Goal: Task Accomplishment & Management: Manage account settings

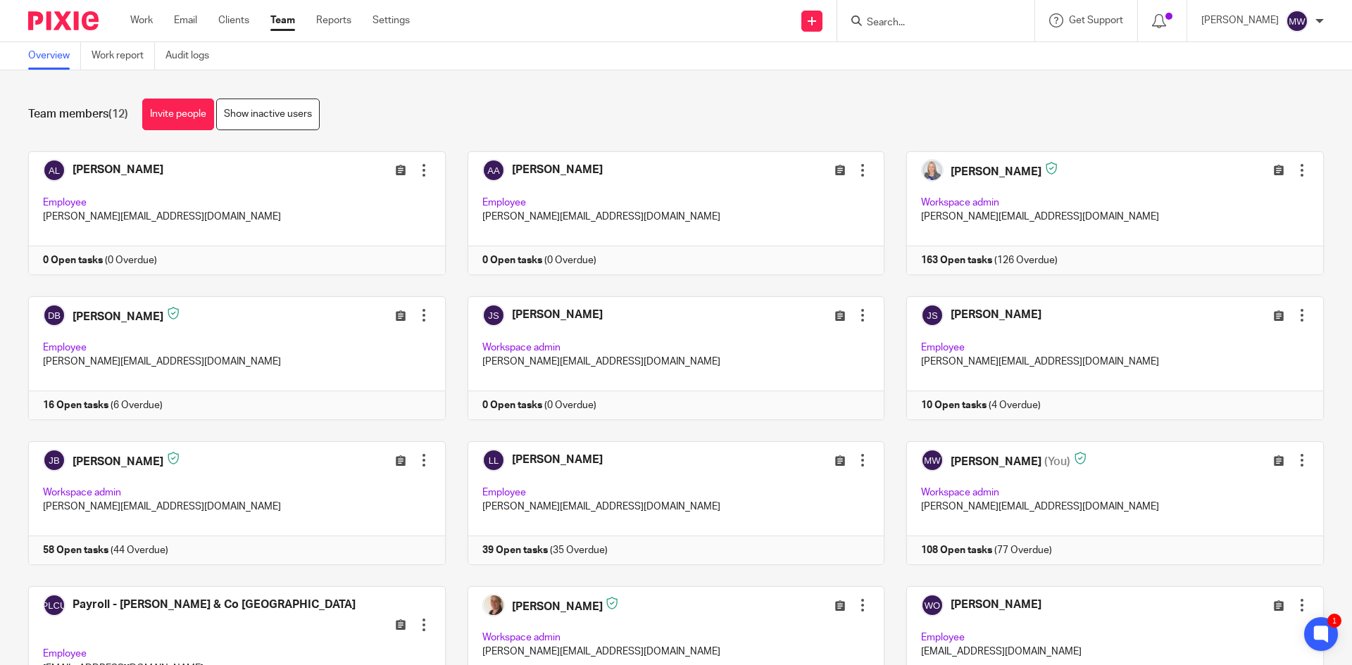
scroll to position [94, 0]
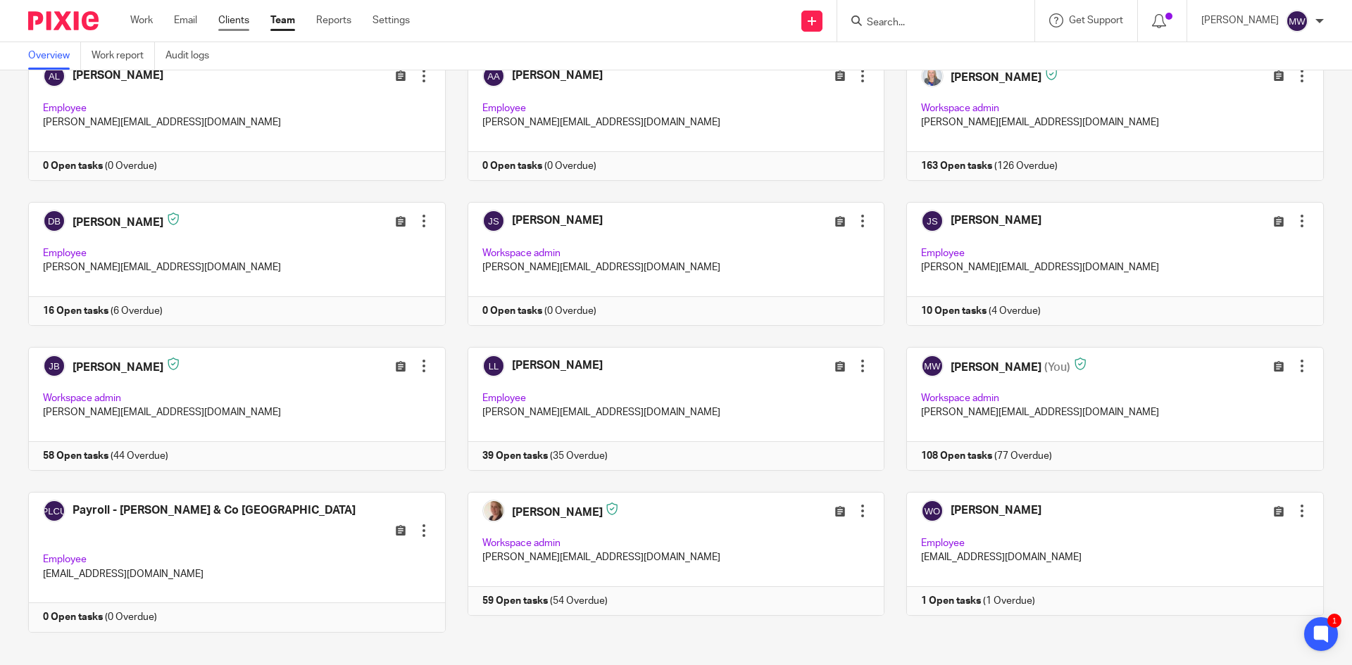
drag, startPoint x: 0, startPoint y: 0, endPoint x: 230, endPoint y: 22, distance: 231.2
click at [230, 22] on link "Clients" at bounding box center [233, 20] width 31 height 14
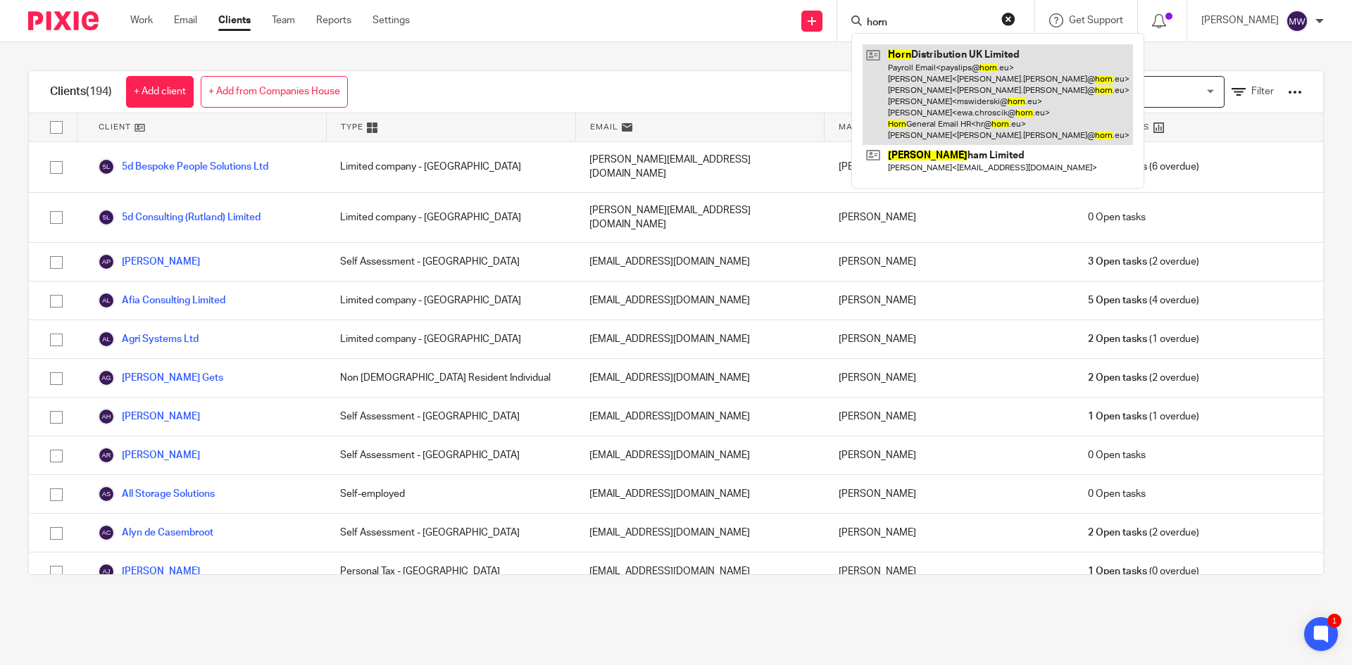
type input "horn"
click at [942, 49] on link at bounding box center [997, 94] width 270 height 101
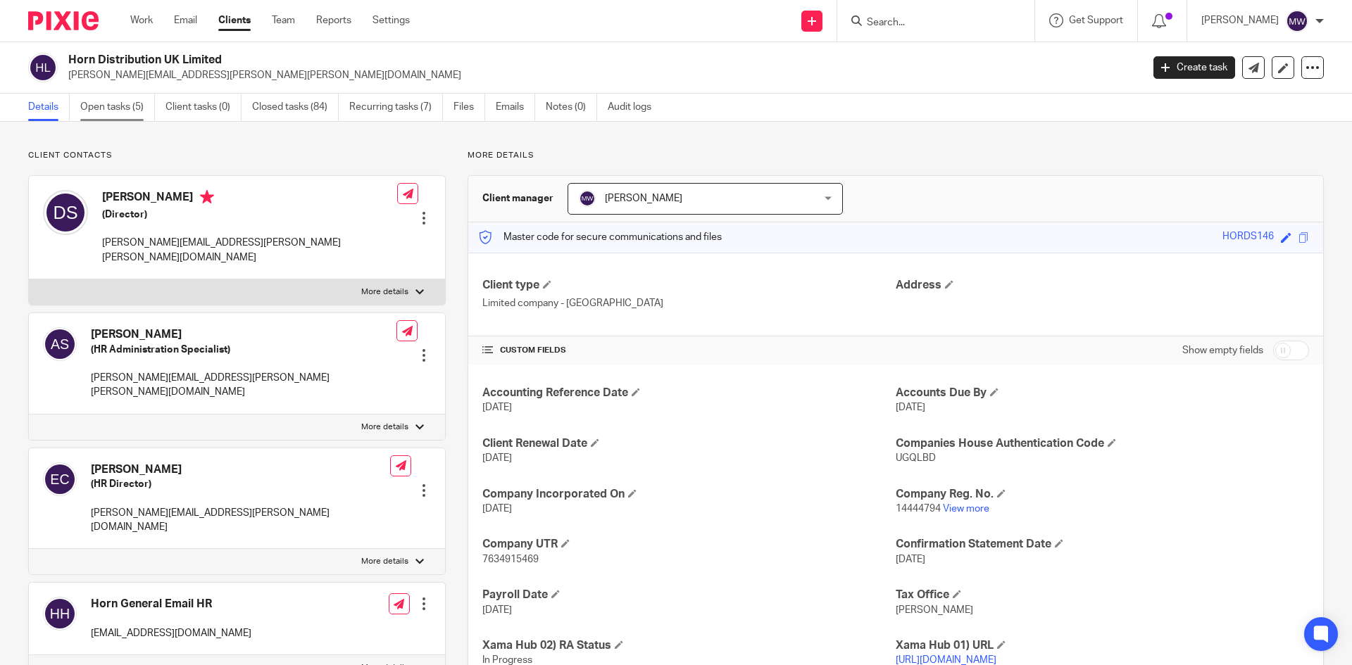
click at [115, 111] on link "Open tasks (5)" at bounding box center [117, 107] width 75 height 27
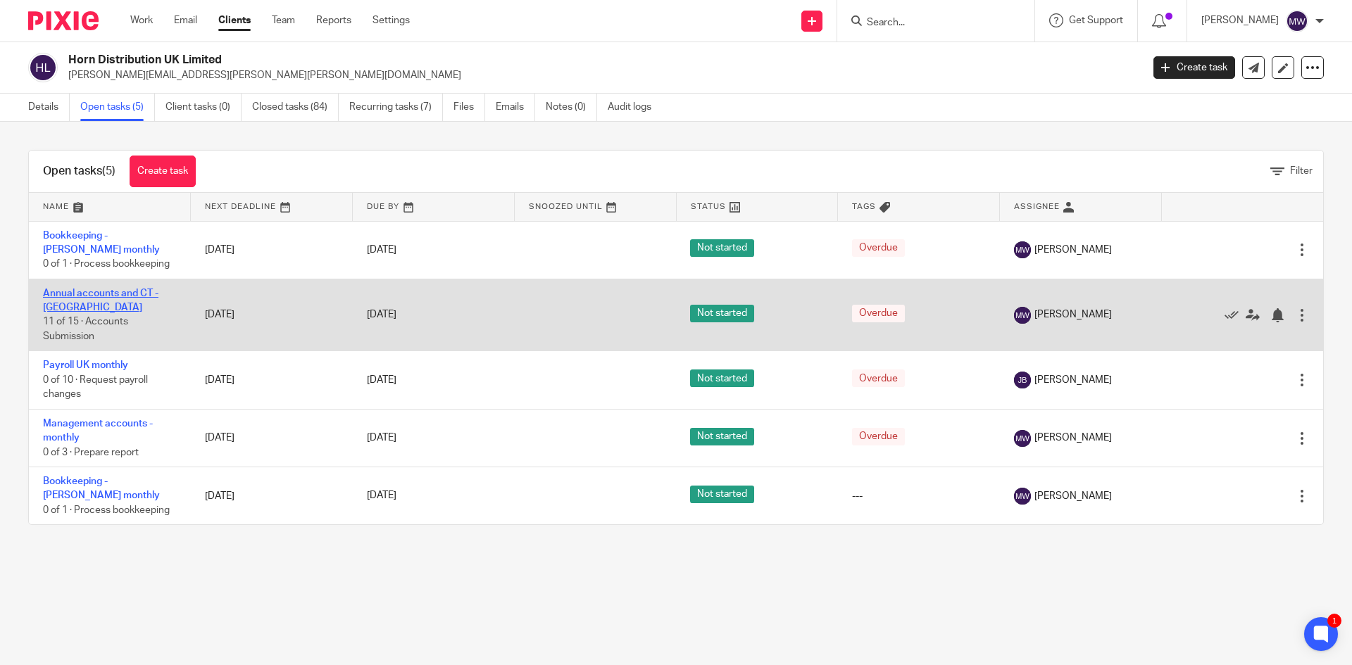
click at [137, 291] on link "Annual accounts and CT - UK" at bounding box center [100, 301] width 115 height 24
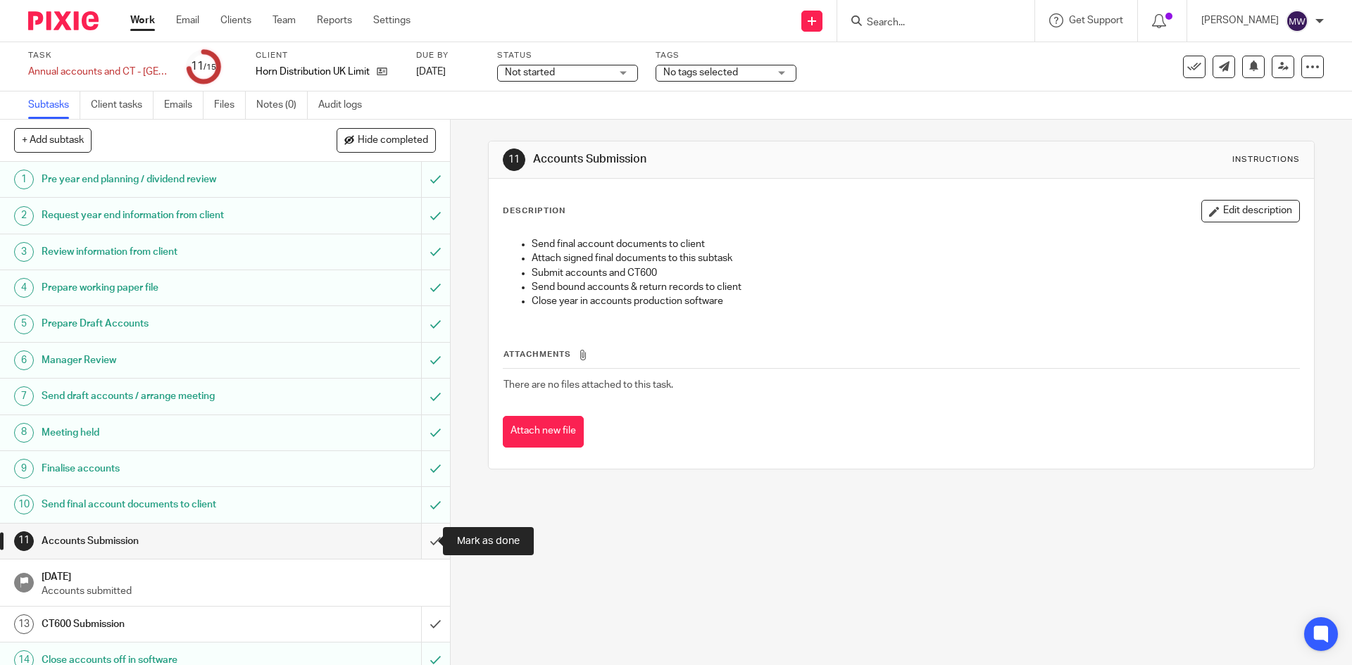
click at [418, 539] on input "submit" at bounding box center [225, 541] width 450 height 35
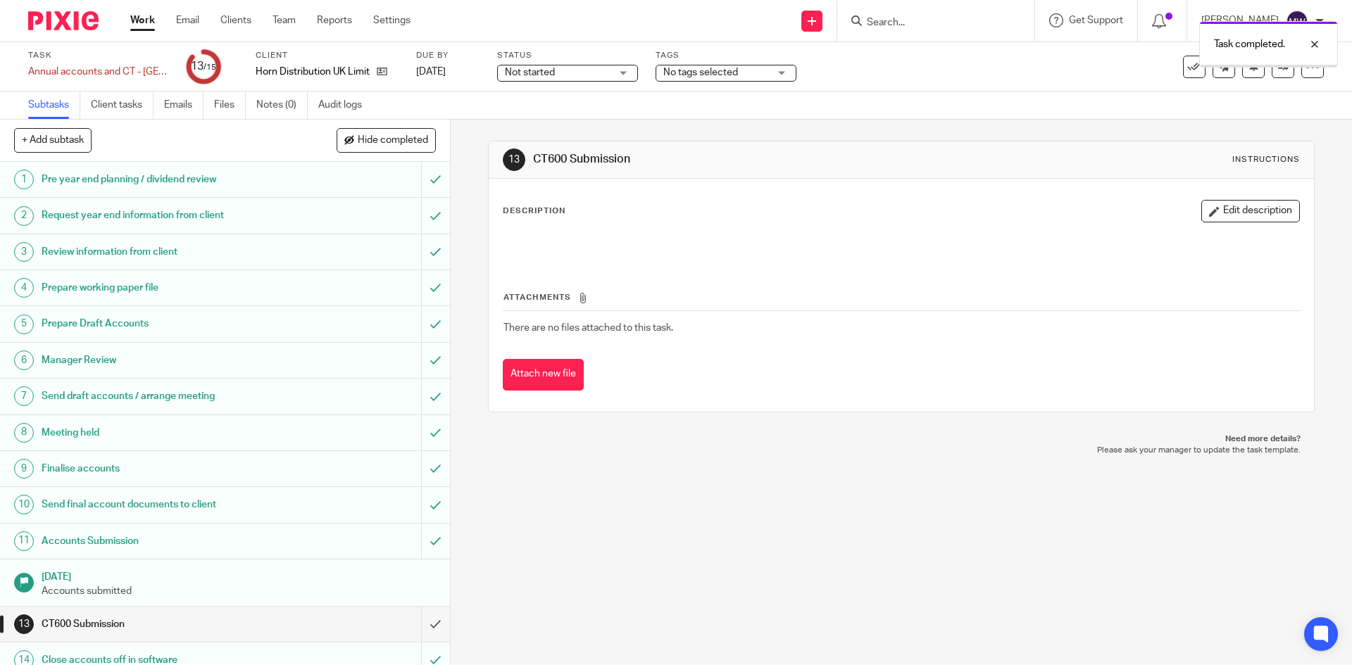
scroll to position [50, 0]
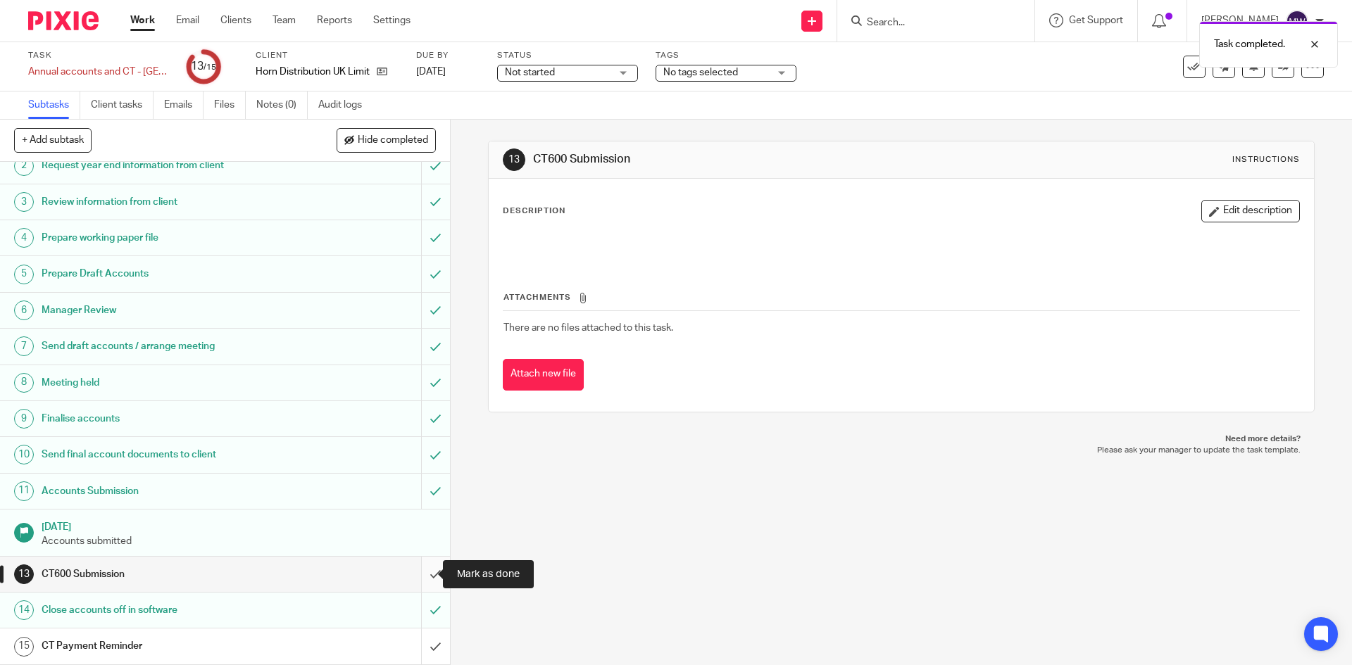
click at [418, 572] on input "submit" at bounding box center [225, 574] width 450 height 35
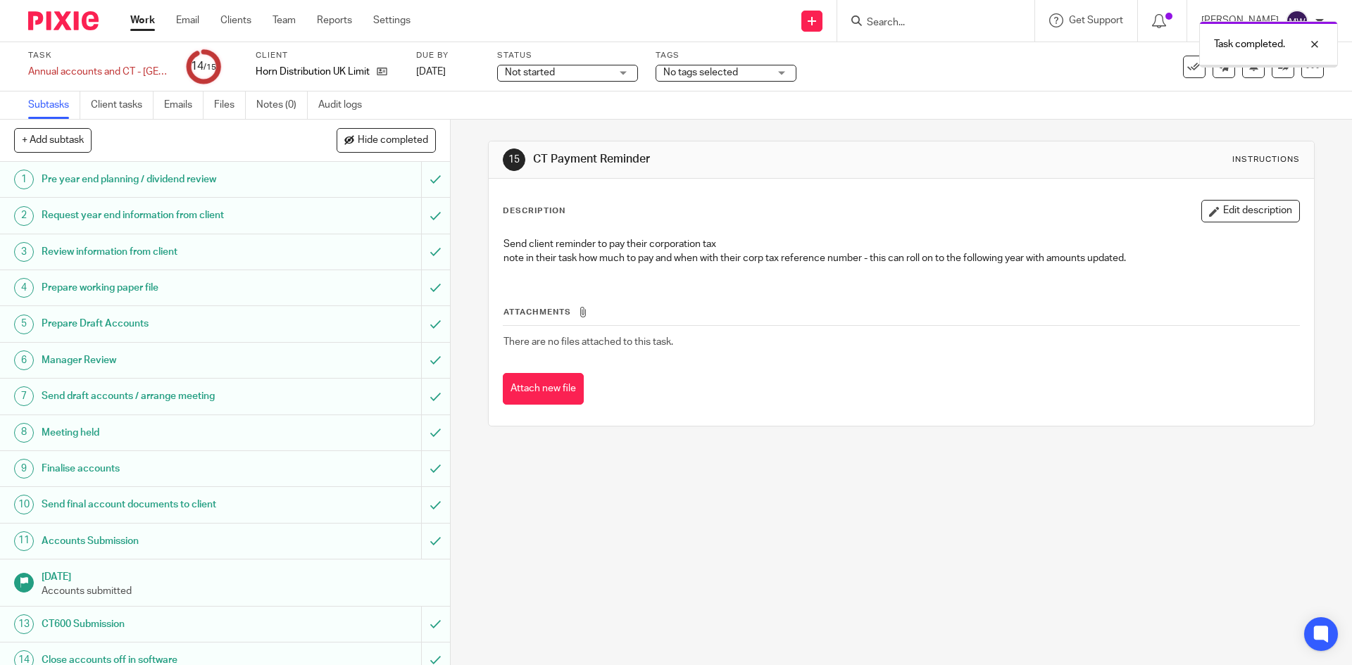
scroll to position [50, 0]
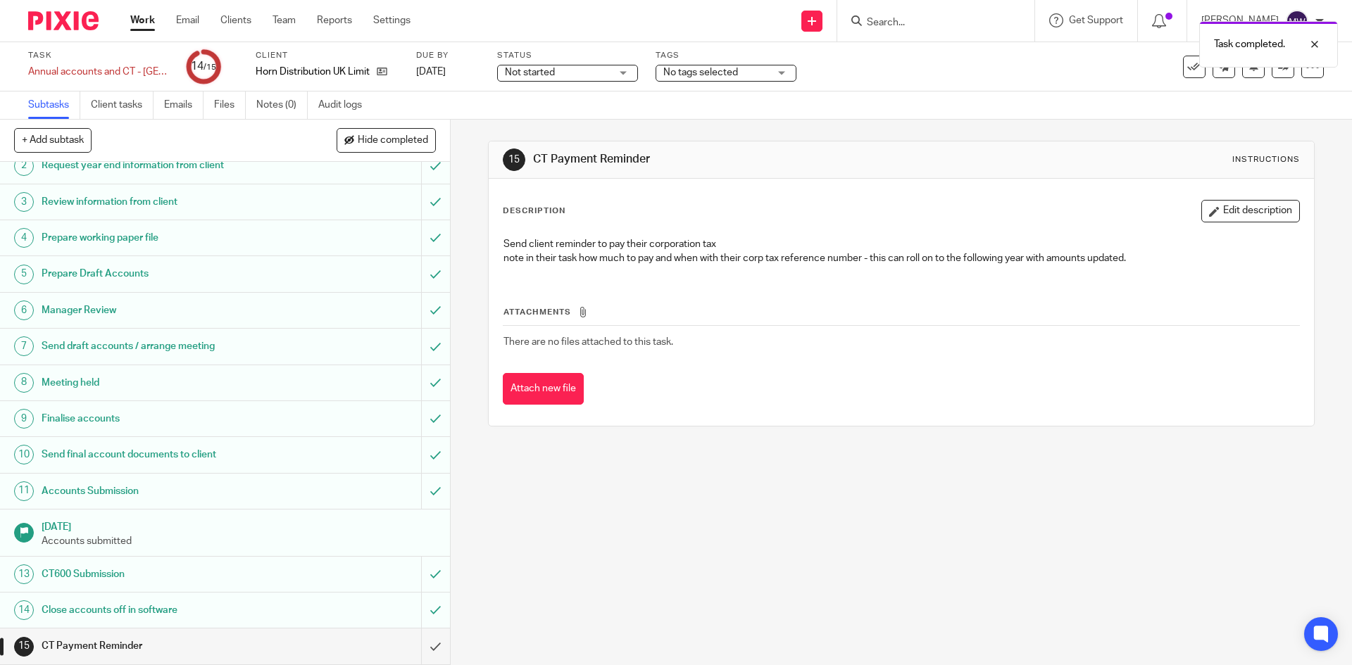
click at [298, 640] on div "CT Payment Reminder" at bounding box center [224, 646] width 365 height 21
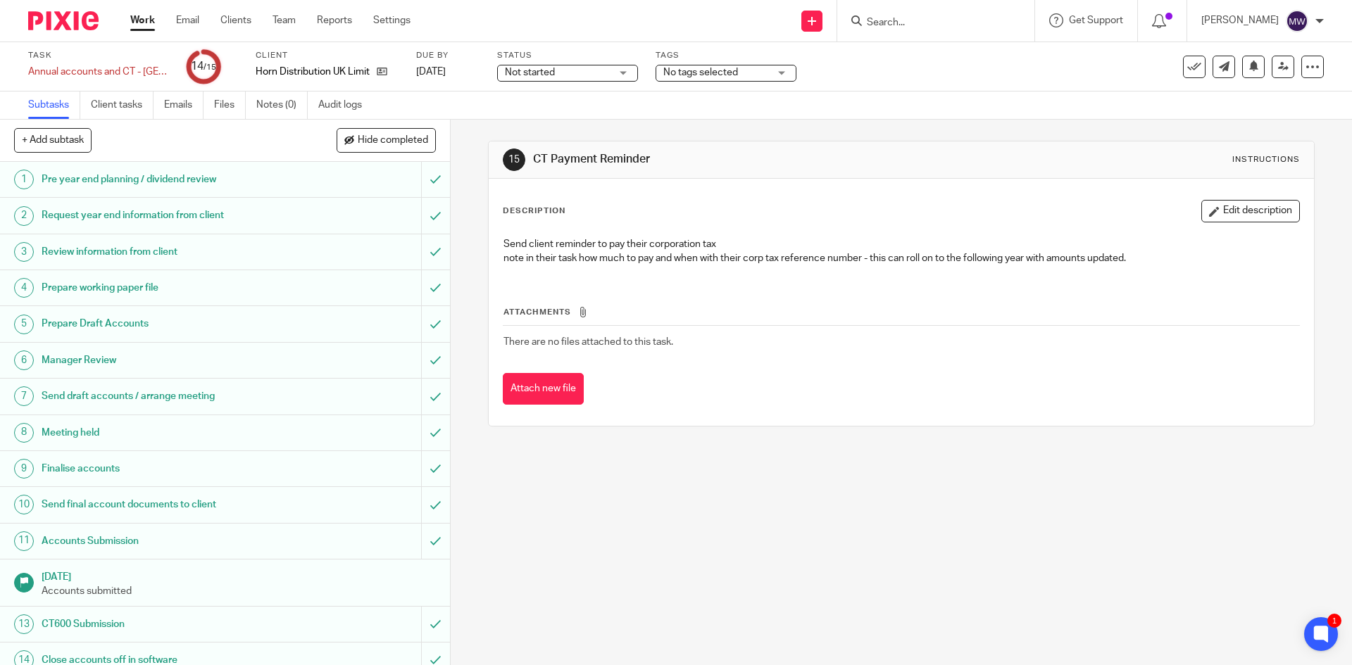
scroll to position [50, 0]
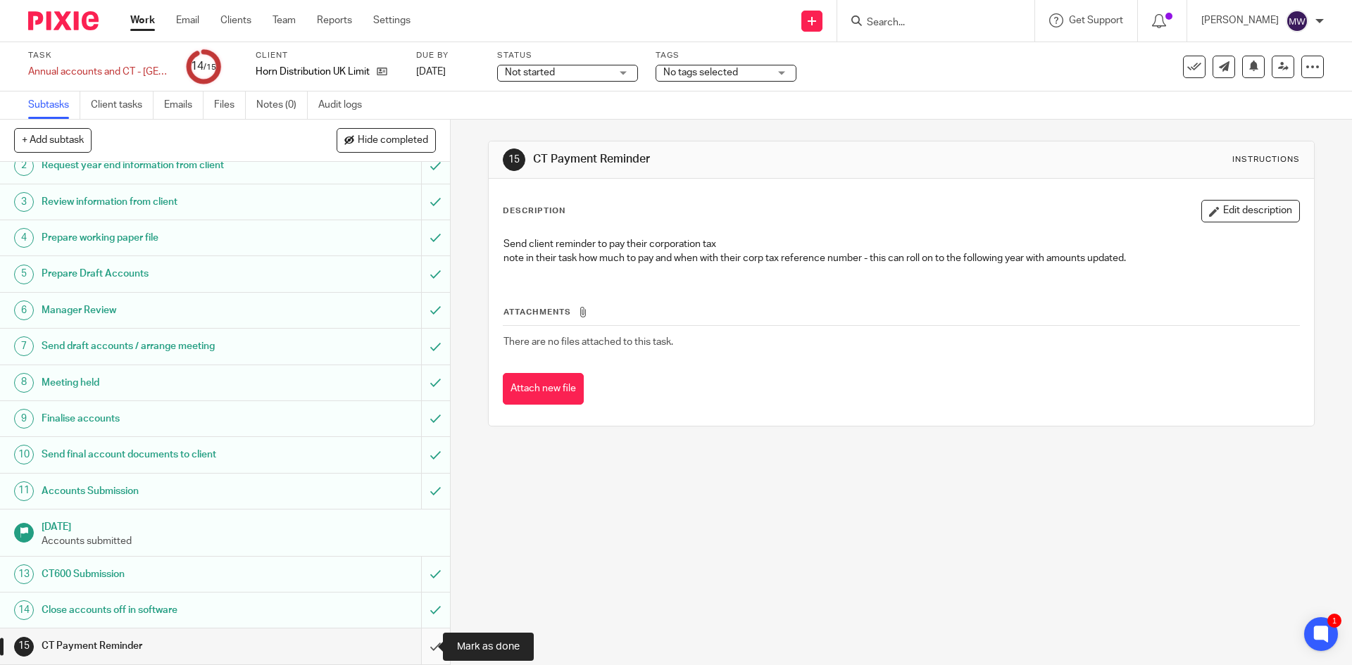
click at [420, 646] on input "submit" at bounding box center [225, 646] width 450 height 35
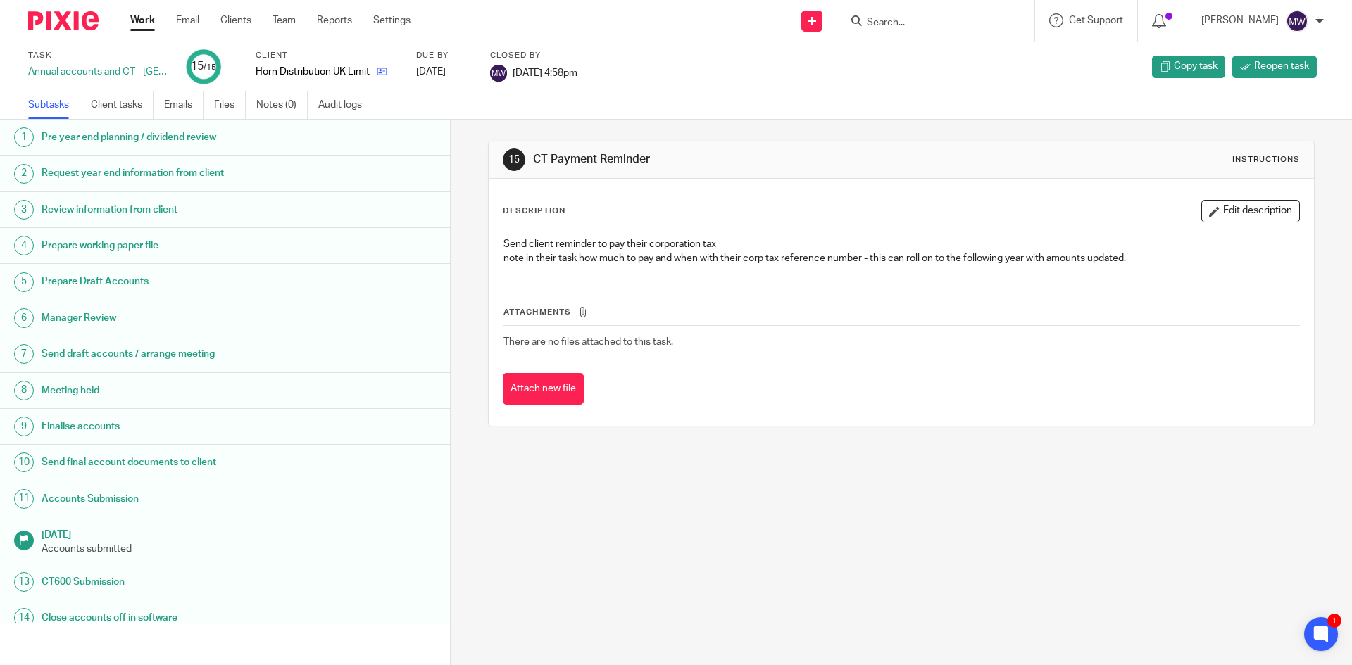
click at [370, 65] on link at bounding box center [379, 72] width 18 height 14
click at [377, 68] on icon at bounding box center [382, 71] width 11 height 11
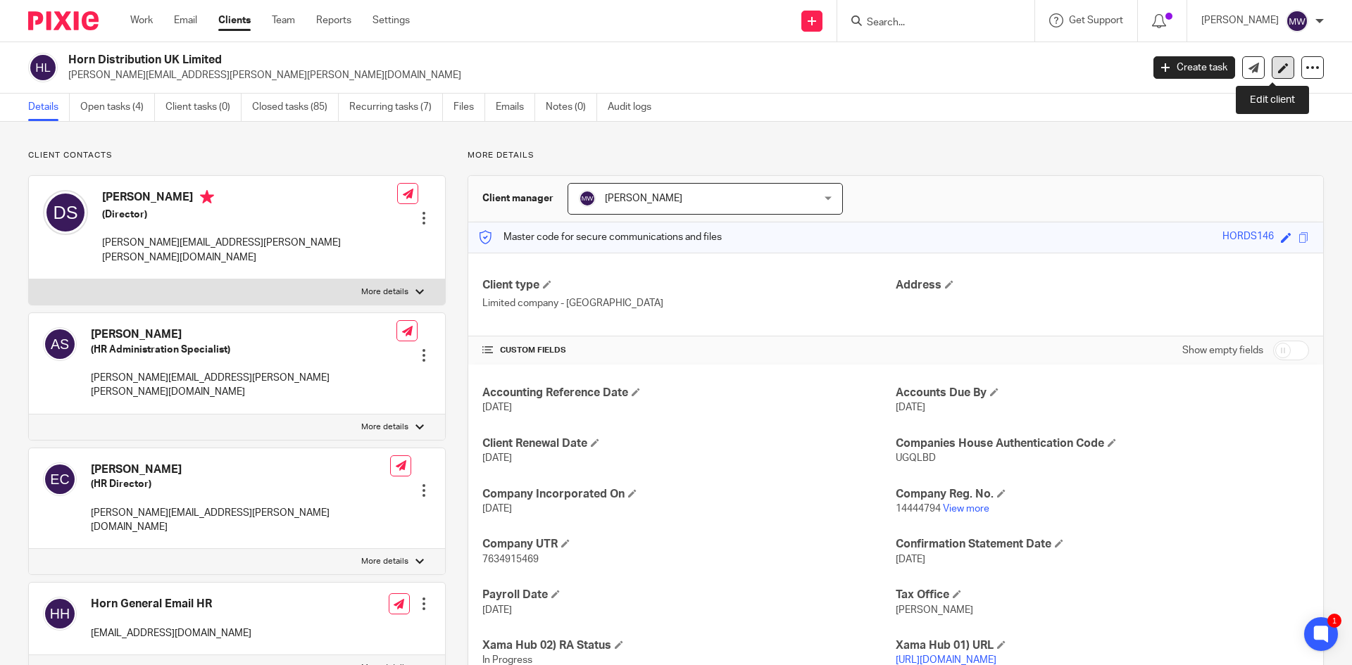
click at [1278, 69] on icon at bounding box center [1283, 68] width 11 height 11
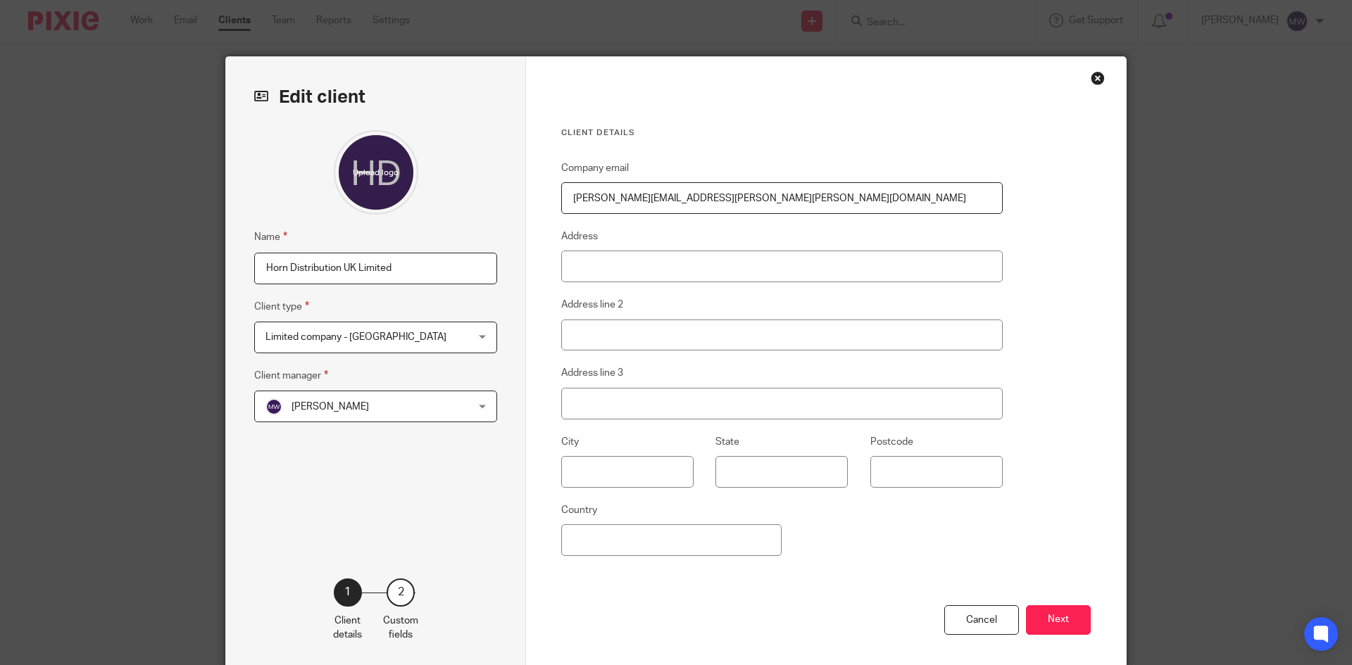
scroll to position [62, 0]
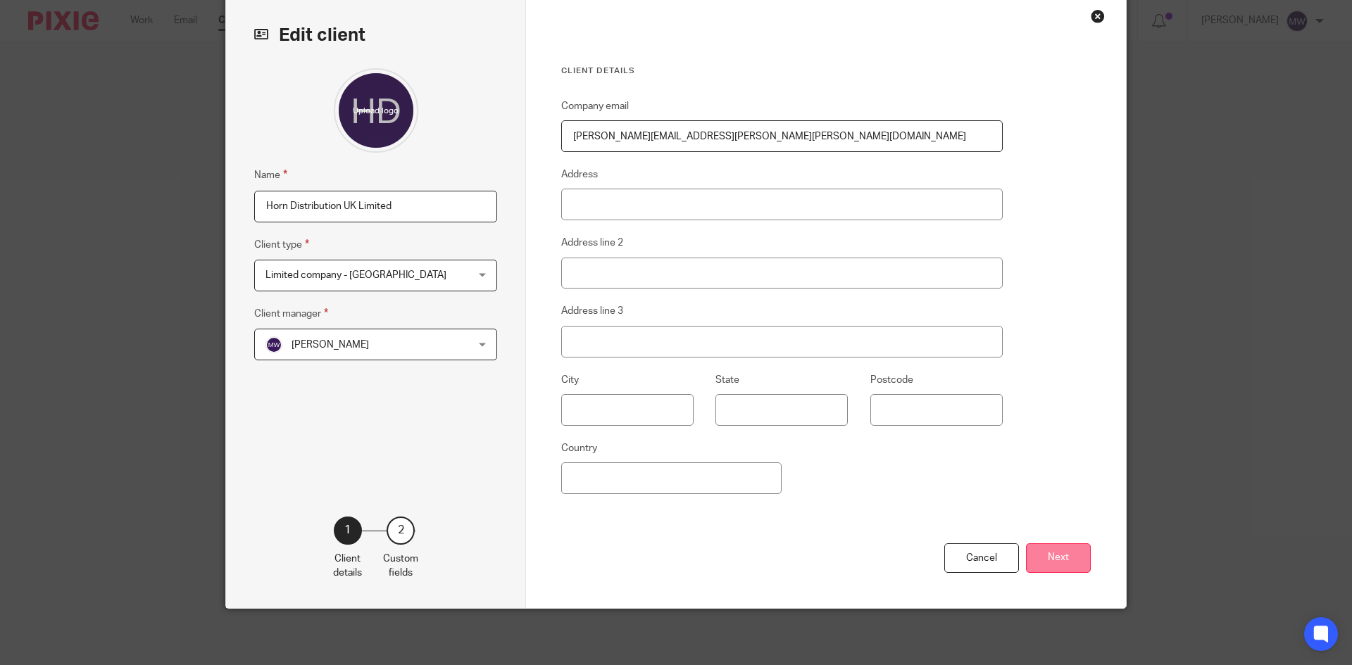
click at [1047, 551] on button "Next" at bounding box center [1058, 558] width 65 height 30
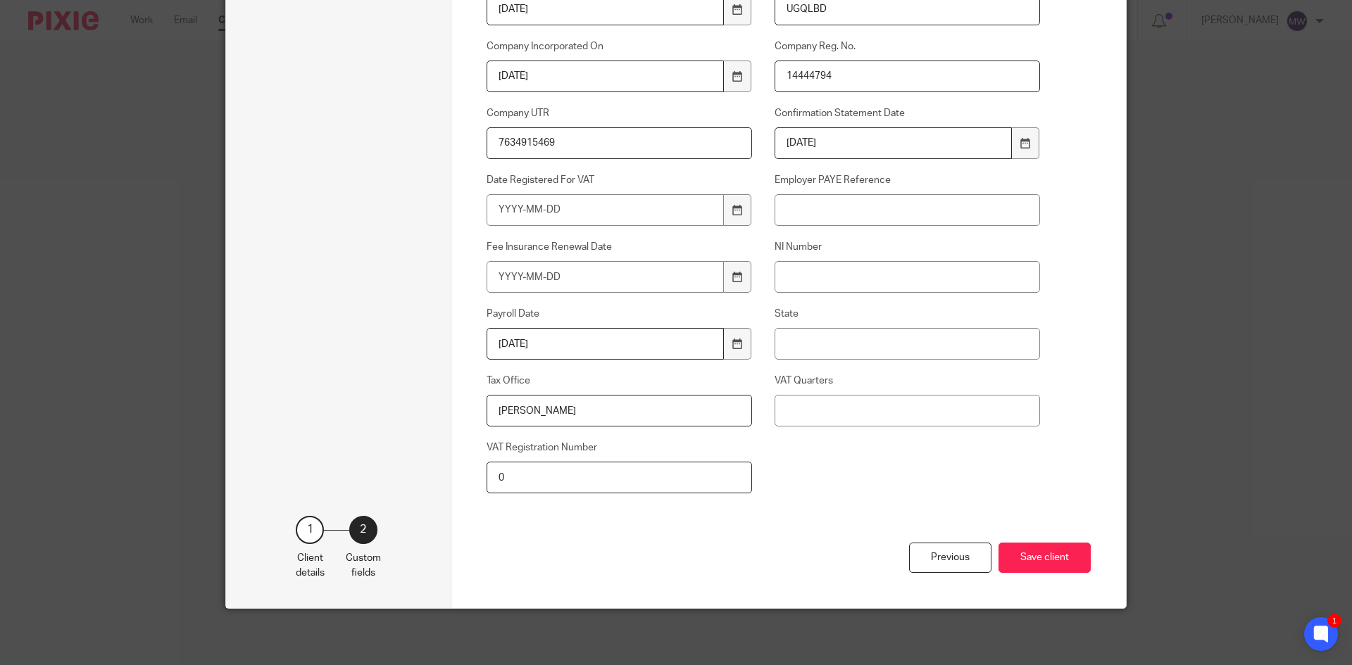
scroll to position [0, 0]
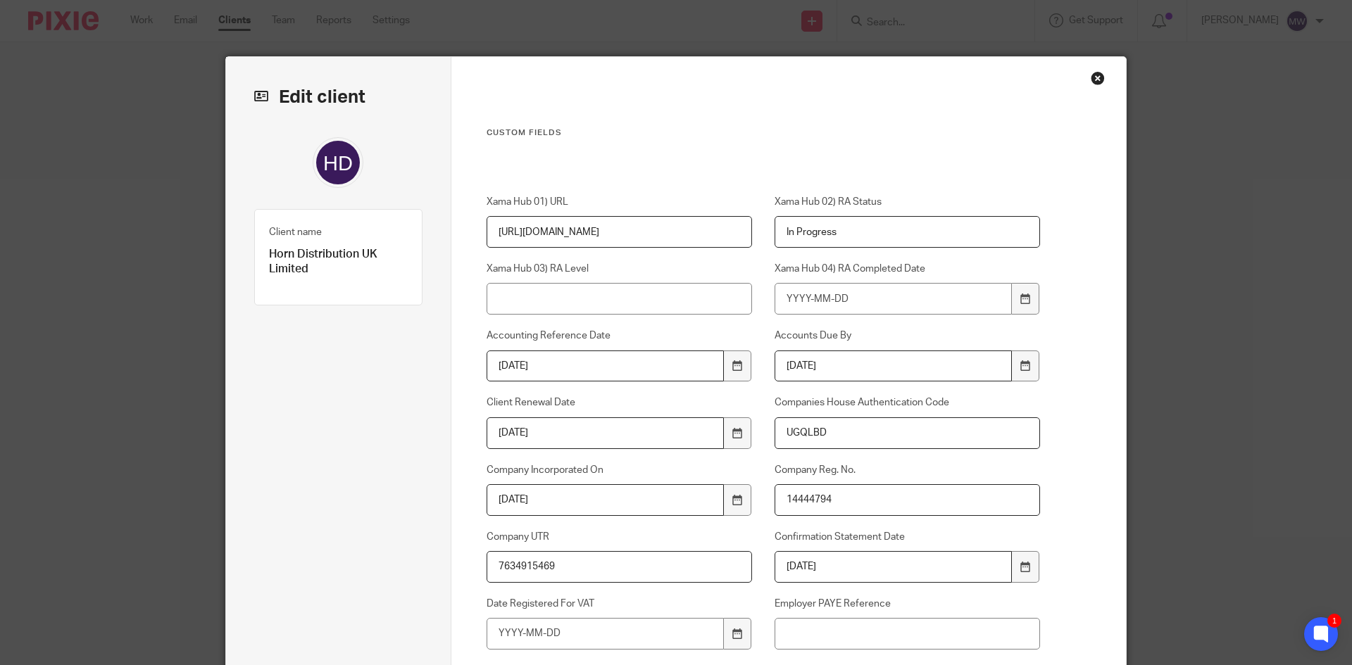
click at [1100, 82] on div "Custom fields Xama Hub 01) URL https://platform.xamatech.com/portal/crm/clients…" at bounding box center [788, 544] width 675 height 975
click at [1095, 76] on div "Close this dialog window" at bounding box center [1097, 78] width 14 height 14
click at [1092, 83] on div "Close this dialog window" at bounding box center [1097, 78] width 14 height 14
click at [1092, 82] on div "Close this dialog window" at bounding box center [1097, 78] width 14 height 14
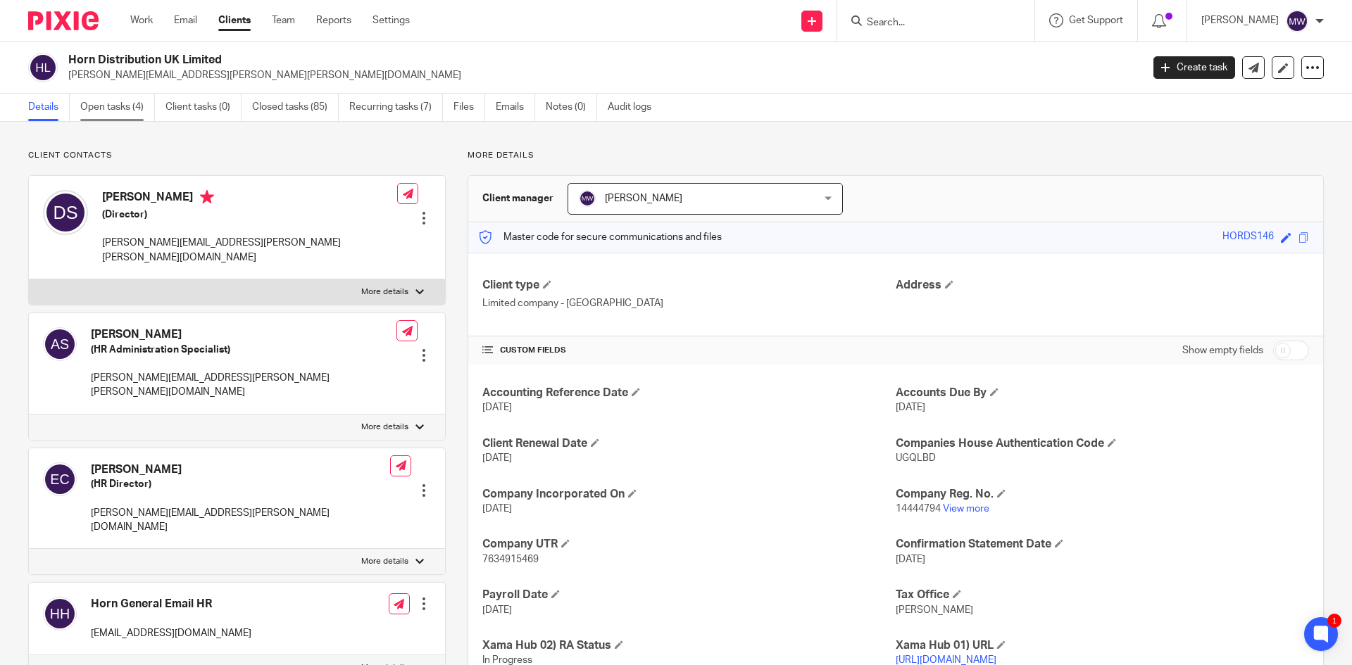
click at [145, 103] on link "Open tasks (4)" at bounding box center [117, 107] width 75 height 27
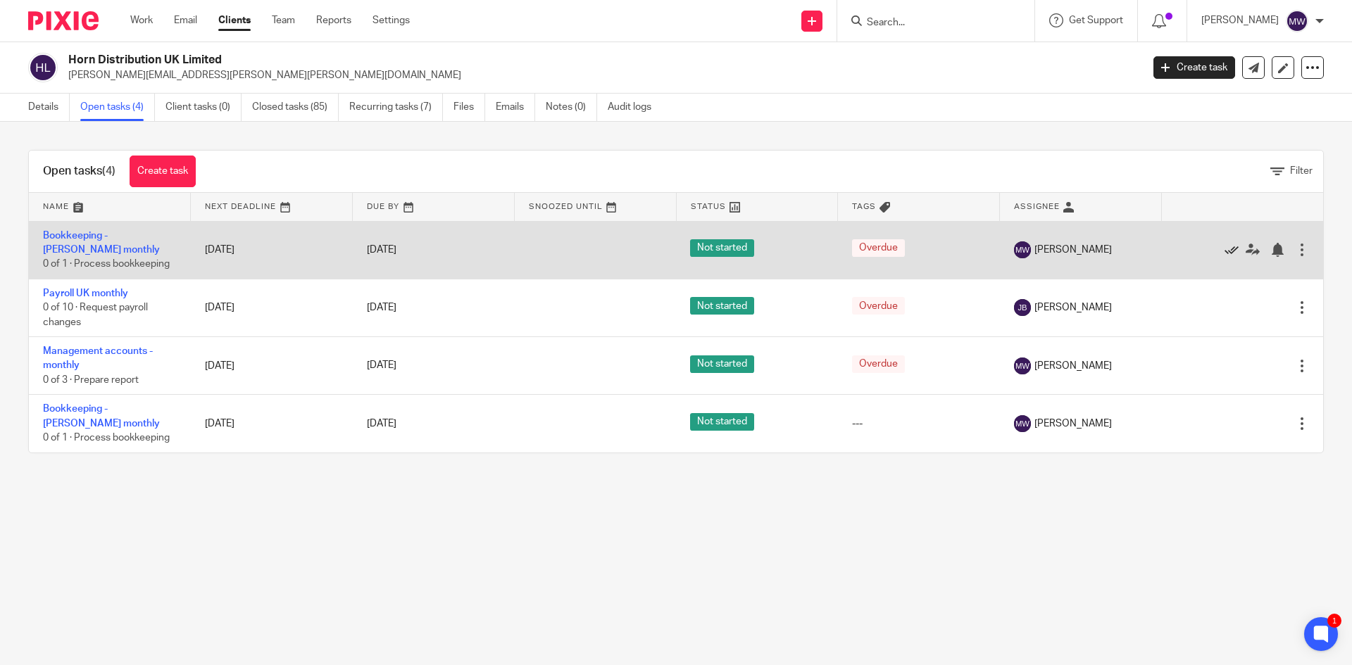
click at [1224, 249] on icon at bounding box center [1231, 250] width 14 height 14
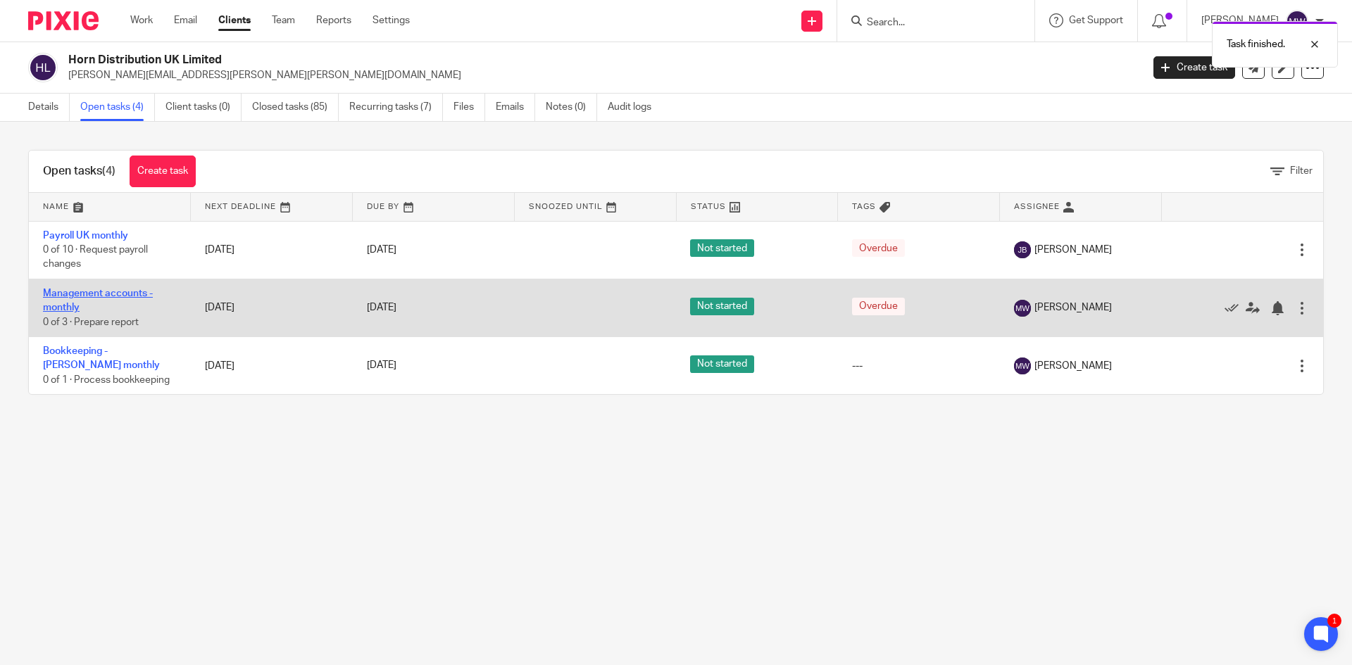
click at [80, 294] on link "Management accounts - monthly" at bounding box center [98, 301] width 110 height 24
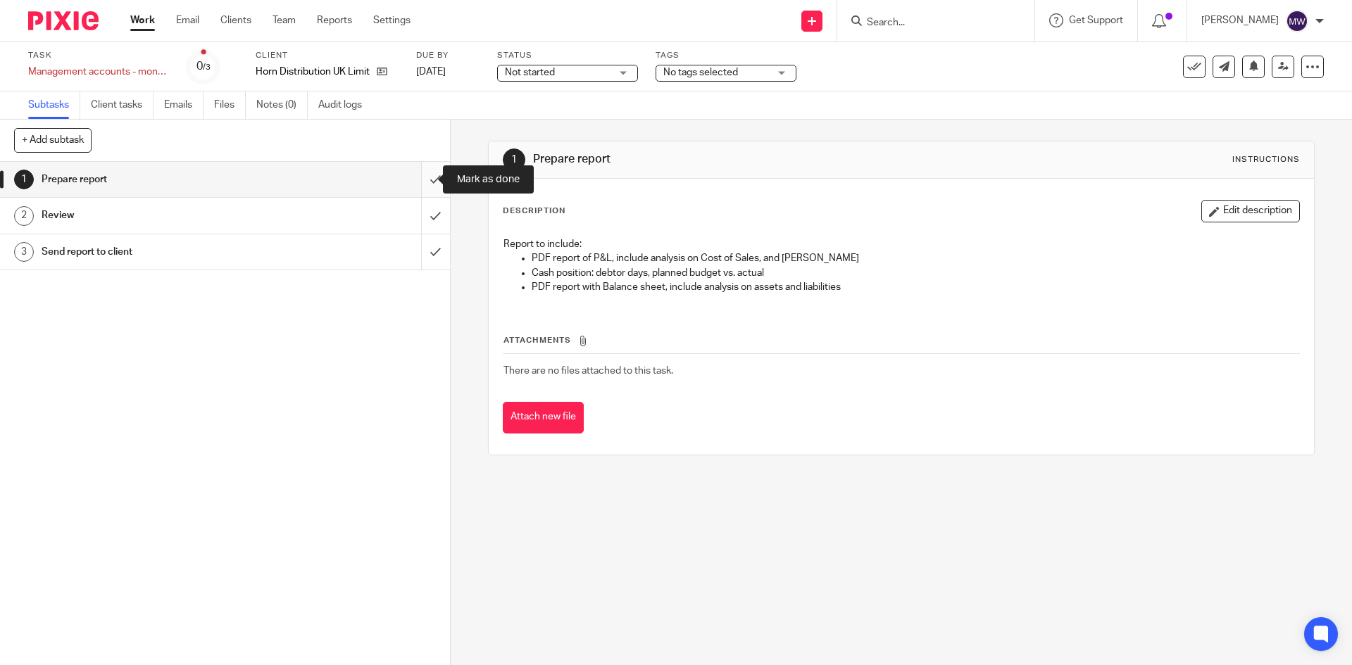
click at [417, 177] on input "submit" at bounding box center [225, 179] width 450 height 35
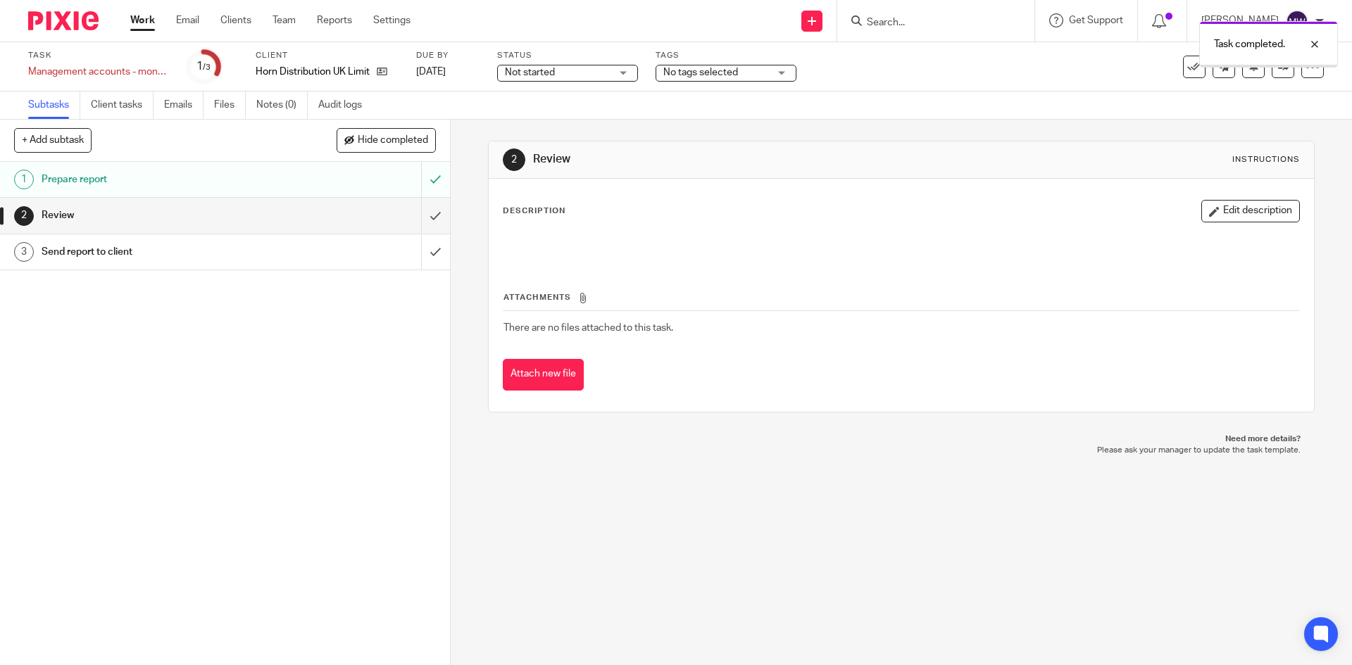
click at [420, 217] on input "submit" at bounding box center [225, 215] width 450 height 35
